Goal: Check status: Check status

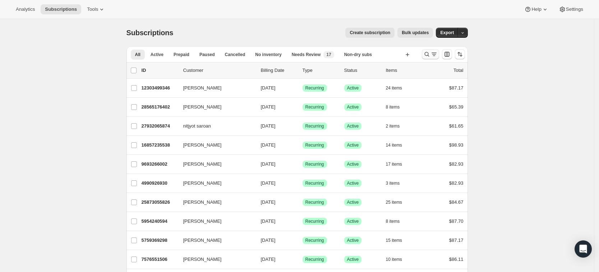
click at [431, 54] on icon "Search and filter results" at bounding box center [427, 54] width 7 height 7
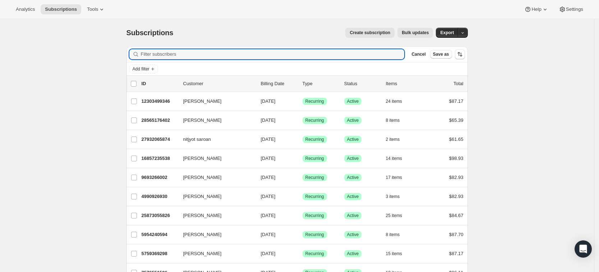
paste input "[EMAIL_ADDRESS][DOMAIN_NAME]"
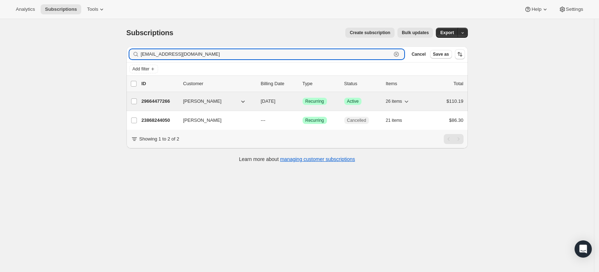
type input "[EMAIL_ADDRESS][DOMAIN_NAME]"
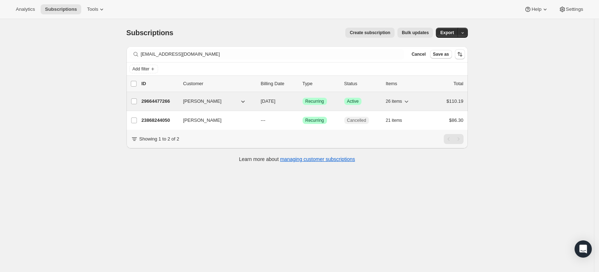
click at [167, 102] on p "29664477266" at bounding box center [160, 101] width 36 height 7
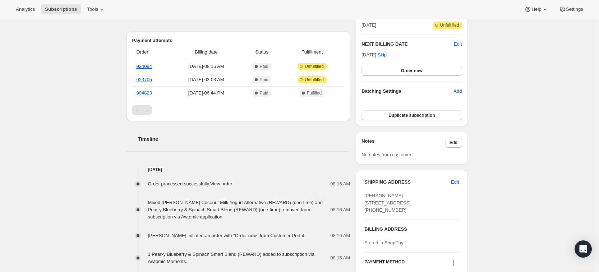
scroll to position [170, 0]
click at [226, 183] on link "View order" at bounding box center [221, 184] width 22 height 5
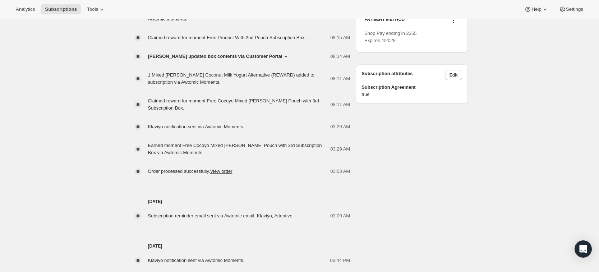
scroll to position [427, 0]
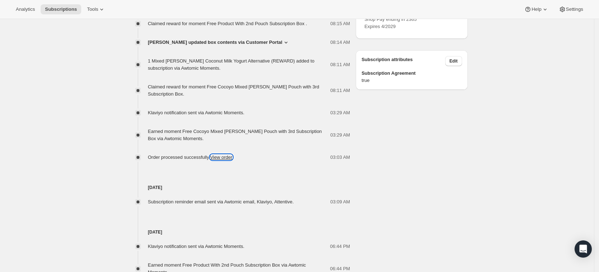
click at [223, 155] on link "View order" at bounding box center [221, 157] width 22 height 5
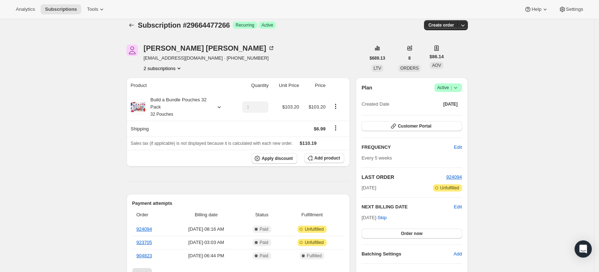
scroll to position [0, 0]
